Goal: Task Accomplishment & Management: Manage account settings

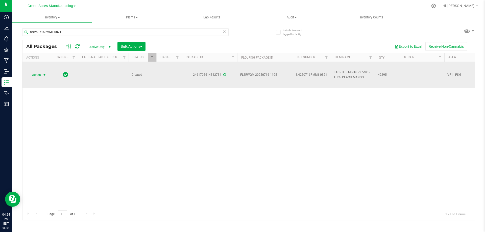
click at [39, 73] on span "Action" at bounding box center [35, 74] width 14 height 7
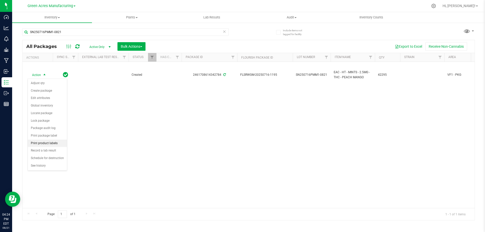
click at [49, 144] on li "Print product labels" at bounding box center [47, 144] width 39 height 8
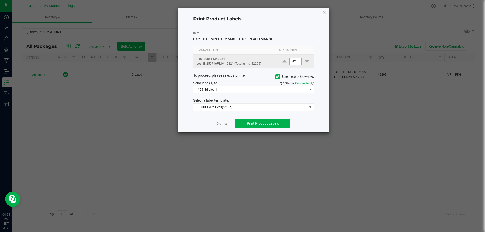
click at [292, 63] on input "42295" at bounding box center [296, 61] width 12 height 7
type input "22"
click at [296, 37] on div "Item EAC - HT - MINTS - 2.5MG - THC - PEACH MANGO" at bounding box center [253, 36] width 121 height 11
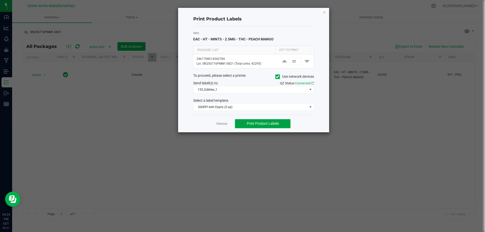
click at [273, 124] on span "Print Product Labels" at bounding box center [263, 124] width 32 height 4
drag, startPoint x: 273, startPoint y: 124, endPoint x: 291, endPoint y: 144, distance: 26.3
click at [288, 141] on ngb-modal-window "Print Product Labels Item EAC - HT - MINTS - 2.5MG - THC - PEACH MANGO Package …" at bounding box center [244, 116] width 489 height 232
click at [268, 121] on button "Print Product Labels" at bounding box center [263, 123] width 56 height 9
click at [224, 123] on link "Dismiss" at bounding box center [221, 124] width 11 height 4
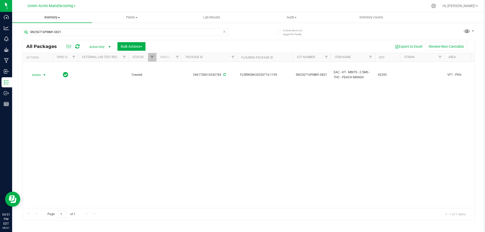
click at [53, 16] on span "Inventory" at bounding box center [52, 17] width 80 height 5
click at [56, 62] on span "From bill of materials" at bounding box center [35, 61] width 46 height 4
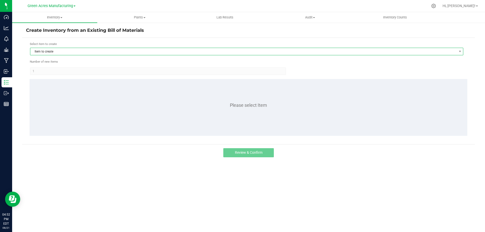
click at [73, 51] on span "Item to create" at bounding box center [243, 51] width 426 height 7
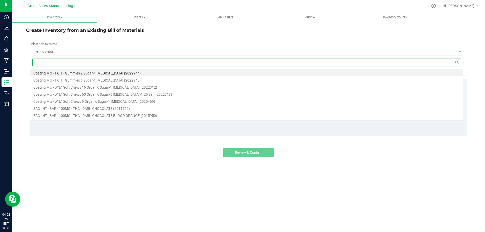
scroll to position [8, 433]
type input "peach mango"
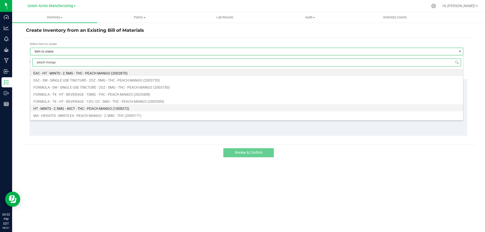
click at [89, 108] on li "HT - MINTS - 2.5MG - 40CT - THC - PEACH MANGO (1008372)" at bounding box center [246, 107] width 433 height 7
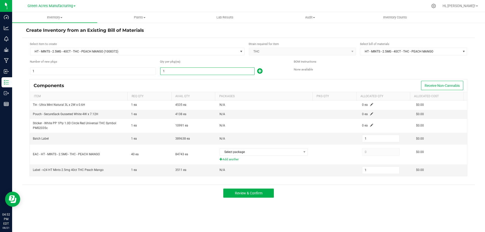
click at [203, 69] on input "1" at bounding box center [207, 71] width 94 height 7
type input "41"
type input "4"
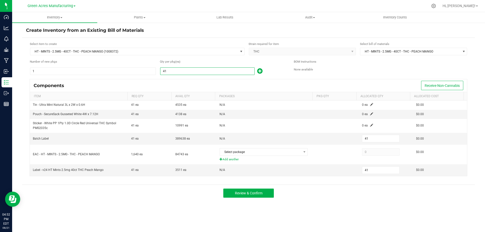
type input "4"
type input "1"
type input "10"
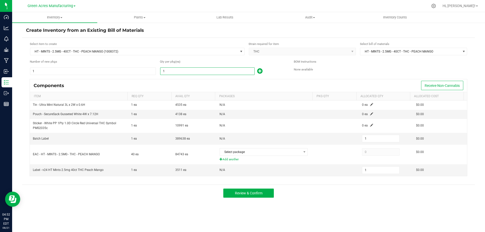
type input "10"
type input "101"
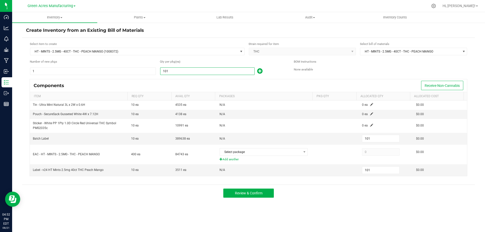
type input "1014"
type input "1,014"
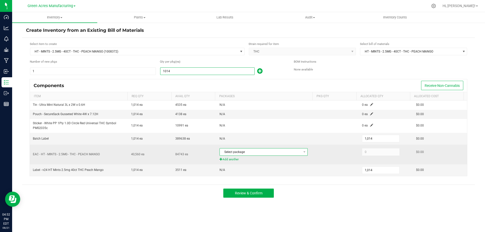
type input "1,014"
click at [298, 153] on span "Select package" at bounding box center [260, 152] width 81 height 7
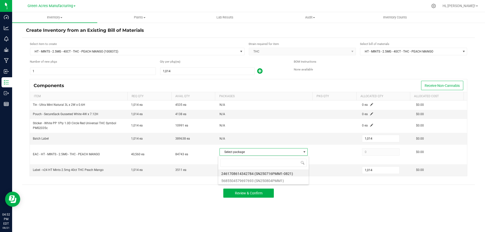
scroll to position [8, 87]
click at [289, 174] on li "2461708614342784 (SN250716PMM1-0821)" at bounding box center [263, 173] width 90 height 7
type input "40,560"
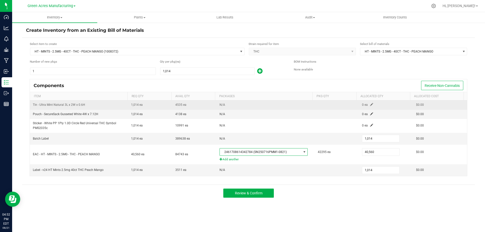
click at [370, 106] on span at bounding box center [371, 104] width 3 height 3
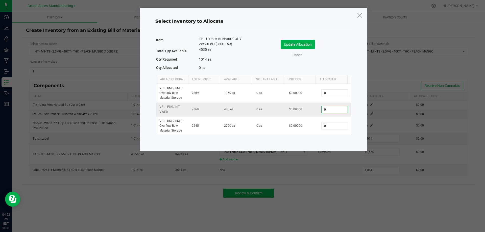
click at [330, 110] on input "0" at bounding box center [335, 109] width 26 height 7
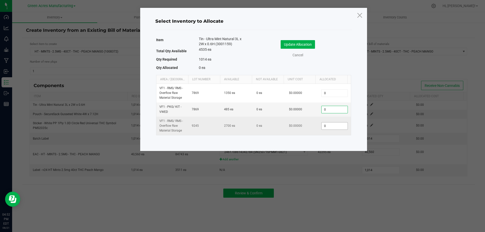
click at [338, 127] on input "0" at bounding box center [335, 126] width 26 height 7
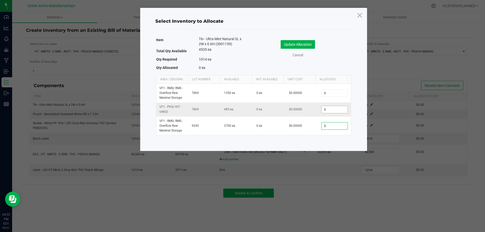
click at [335, 109] on input "0" at bounding box center [335, 109] width 26 height 7
type input "485"
type input "5"
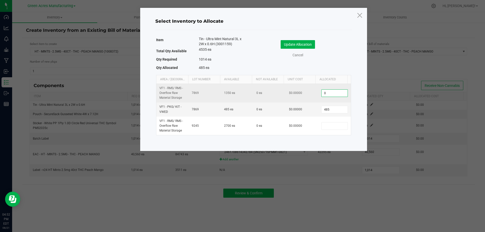
click at [331, 94] on input "0" at bounding box center [335, 93] width 26 height 7
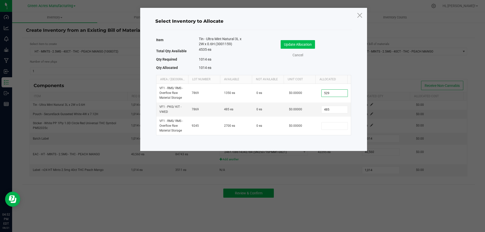
type input "529"
click at [302, 48] on button "Update Allocation" at bounding box center [298, 44] width 34 height 9
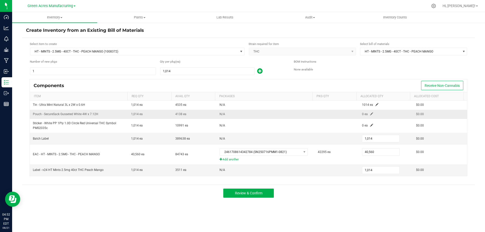
click at [370, 114] on span at bounding box center [371, 113] width 3 height 3
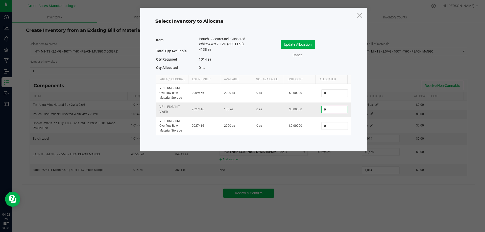
click at [327, 111] on input "0" at bounding box center [335, 109] width 26 height 7
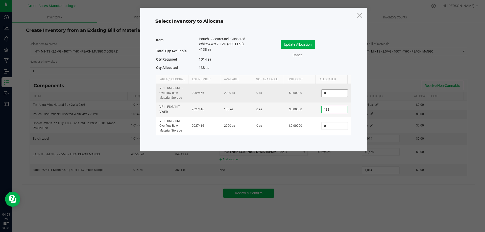
type input "138"
click at [332, 95] on input "0" at bounding box center [335, 93] width 26 height 7
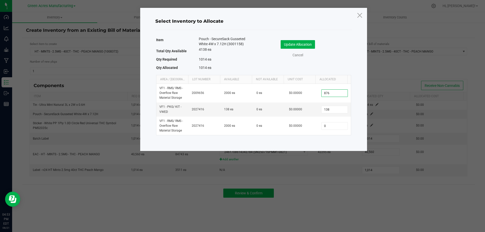
type input "876"
click at [296, 43] on button "Update Allocation" at bounding box center [298, 44] width 34 height 9
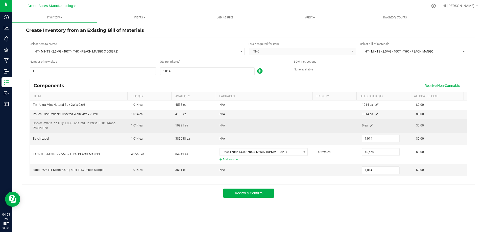
click at [370, 124] on span at bounding box center [371, 125] width 3 height 3
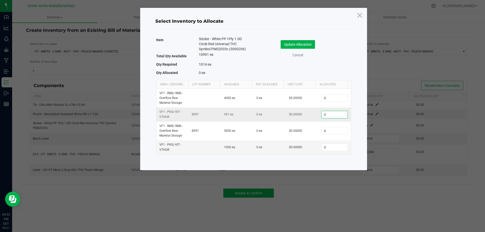
click at [331, 118] on input "0" at bounding box center [335, 114] width 26 height 7
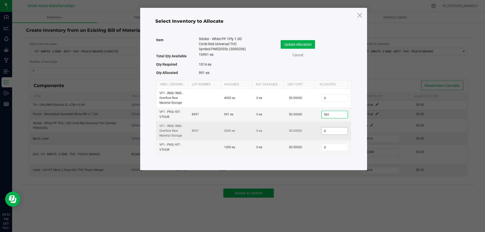
type input "991"
click at [336, 131] on input "0" at bounding box center [335, 131] width 26 height 7
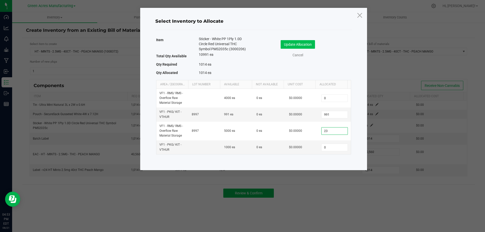
type input "23"
click at [299, 48] on button "Update Allocation" at bounding box center [298, 44] width 34 height 9
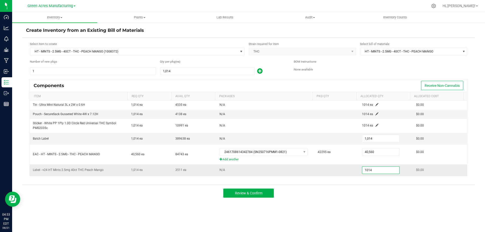
click at [374, 172] on input "1014" at bounding box center [380, 170] width 37 height 7
click at [381, 173] on input "1014" at bounding box center [380, 170] width 37 height 7
type input "1,014"
click at [399, 172] on td "1,014" at bounding box center [386, 170] width 54 height 12
click at [243, 193] on span "Review & Confirm" at bounding box center [249, 193] width 28 height 4
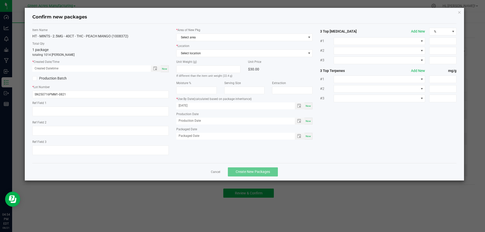
drag, startPoint x: 166, startPoint y: 67, endPoint x: 182, endPoint y: 57, distance: 19.4
click at [165, 67] on span "Now" at bounding box center [164, 68] width 5 height 3
type input "08/21/2025 04:54 PM"
click at [193, 37] on span "Select area" at bounding box center [242, 37] width 130 height 7
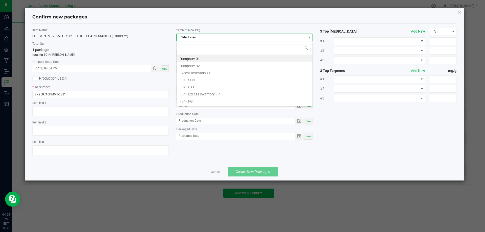
scroll to position [8, 136]
type input "va"
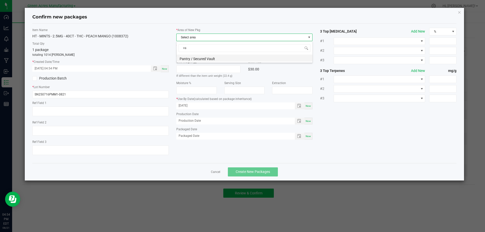
click at [200, 57] on li "Pantry / Secured Vault" at bounding box center [245, 58] width 136 height 7
click at [216, 56] on span "Select location" at bounding box center [242, 53] width 130 height 7
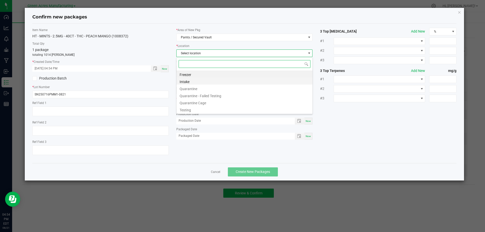
click at [198, 82] on li "Intake" at bounding box center [245, 81] width 136 height 7
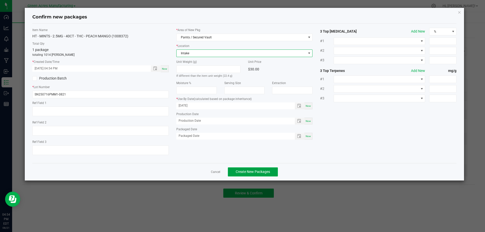
click at [258, 170] on span "Create New Packages" at bounding box center [253, 172] width 34 height 4
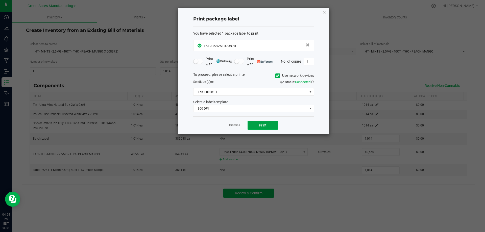
click at [262, 124] on span "Print" at bounding box center [263, 125] width 8 height 4
click at [263, 125] on div at bounding box center [253, 71] width 151 height 126
click at [264, 127] on span "Print" at bounding box center [263, 125] width 8 height 4
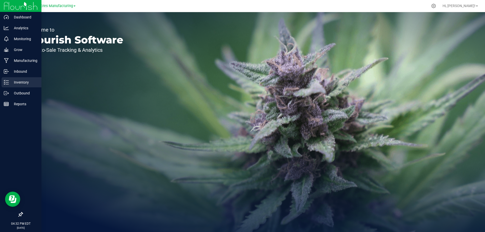
click at [18, 82] on p "Inventory" at bounding box center [24, 82] width 30 height 6
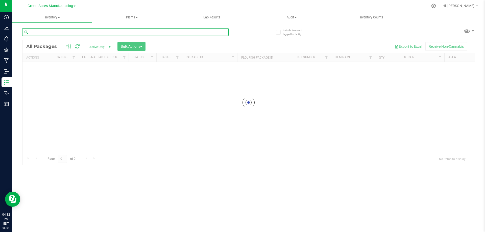
click at [83, 33] on input "text" at bounding box center [125, 32] width 206 height 8
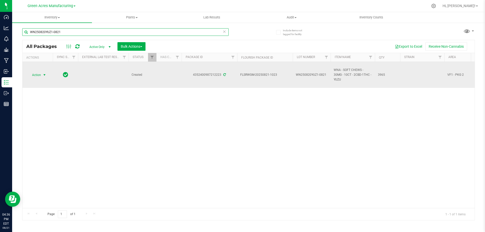
type input "WN250820YUZ1-0821"
click at [40, 73] on span "Action" at bounding box center [35, 74] width 14 height 7
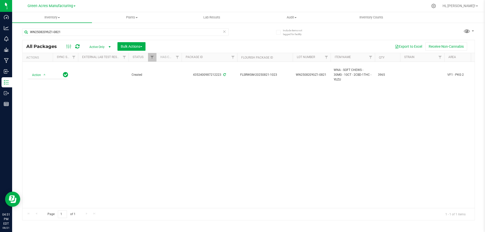
click at [129, 105] on div "Action Action Adjust qty Create package Edit attributes Global inventory Locate…" at bounding box center [248, 135] width 452 height 146
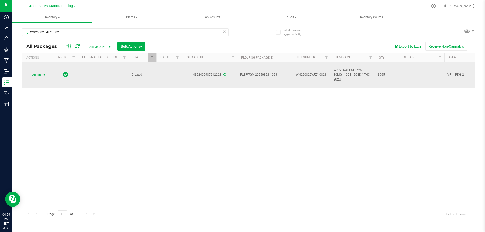
click at [32, 74] on span "Action" at bounding box center [35, 74] width 14 height 7
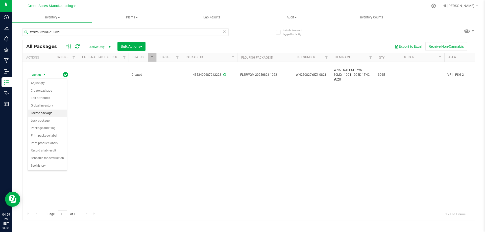
click at [43, 115] on li "Locate package" at bounding box center [47, 114] width 39 height 8
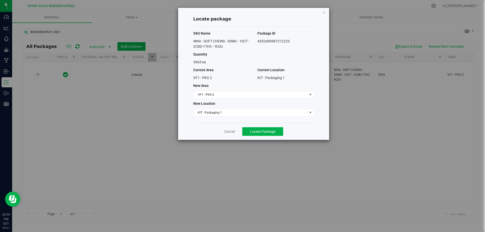
click at [224, 90] on div "SKU Name Package ID WNA - SOFT CHEWS - 30MG - 10CT - 2CBD-1THC - YUZU 435240098…" at bounding box center [253, 75] width 121 height 96
click at [223, 96] on span "VF1 - PKG 2" at bounding box center [251, 94] width 114 height 7
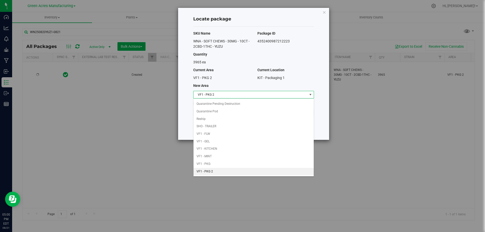
scroll to position [143, 0]
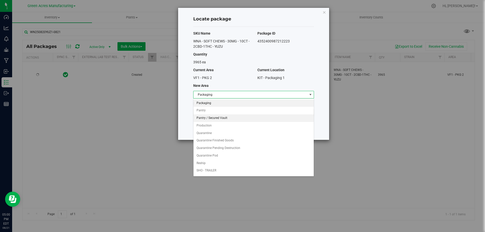
click at [220, 117] on li "Pantry / Secured Vault" at bounding box center [254, 118] width 120 height 8
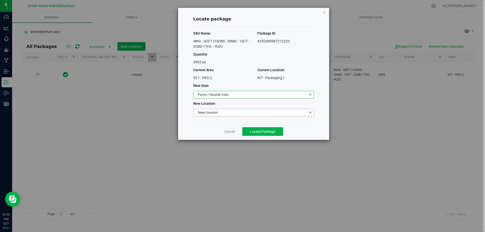
click at [220, 112] on span "Select location" at bounding box center [251, 112] width 114 height 7
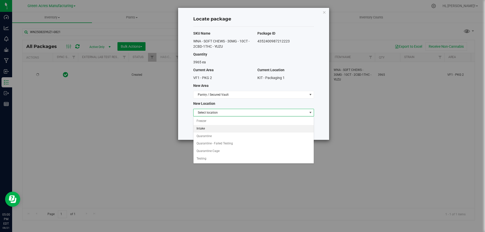
click at [216, 128] on li "Intake" at bounding box center [254, 129] width 120 height 8
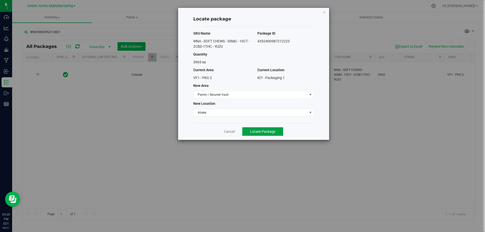
click at [247, 129] on button "Locate Package" at bounding box center [262, 131] width 41 height 9
